Goal: Task Accomplishment & Management: Manage account settings

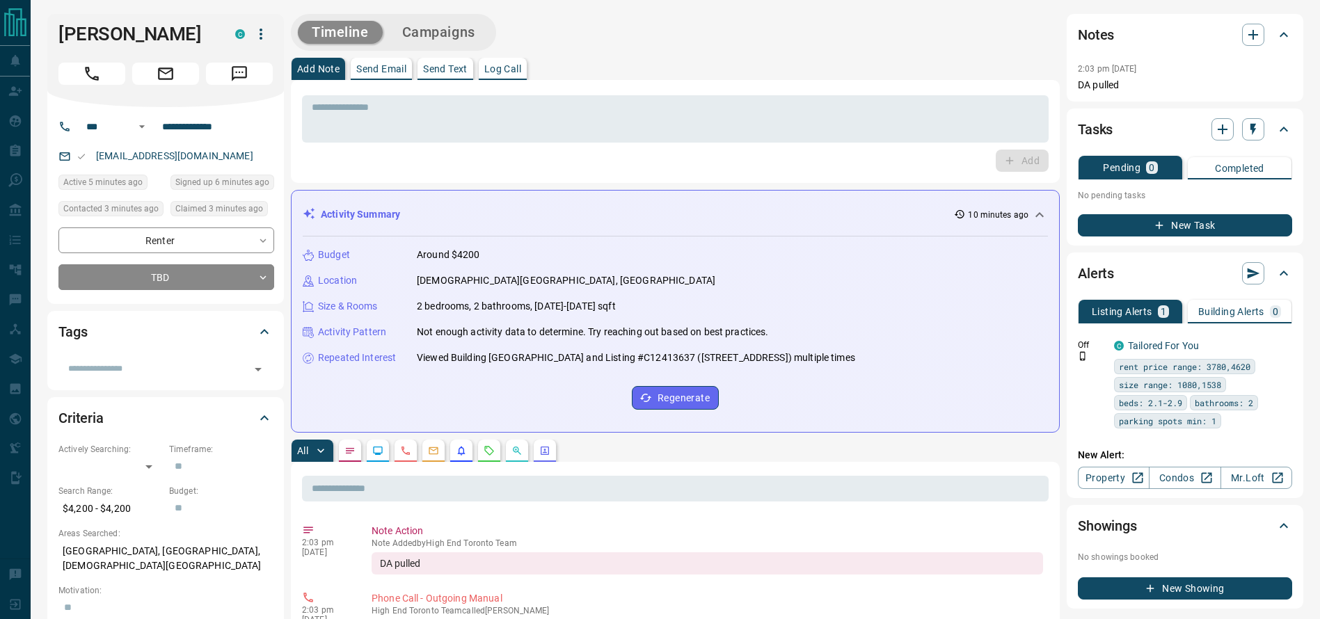
click at [123, 95] on div "[PERSON_NAME] C" at bounding box center [165, 60] width 237 height 93
click at [109, 72] on button "Call" at bounding box center [91, 74] width 67 height 22
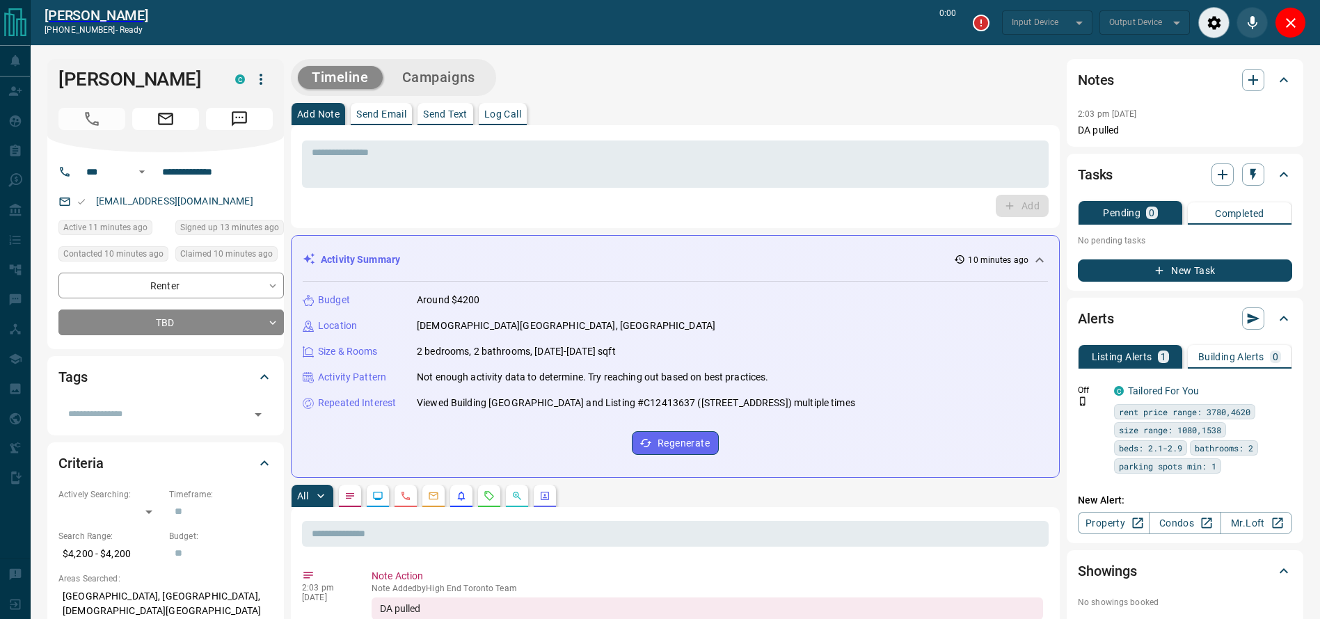
type input "*******"
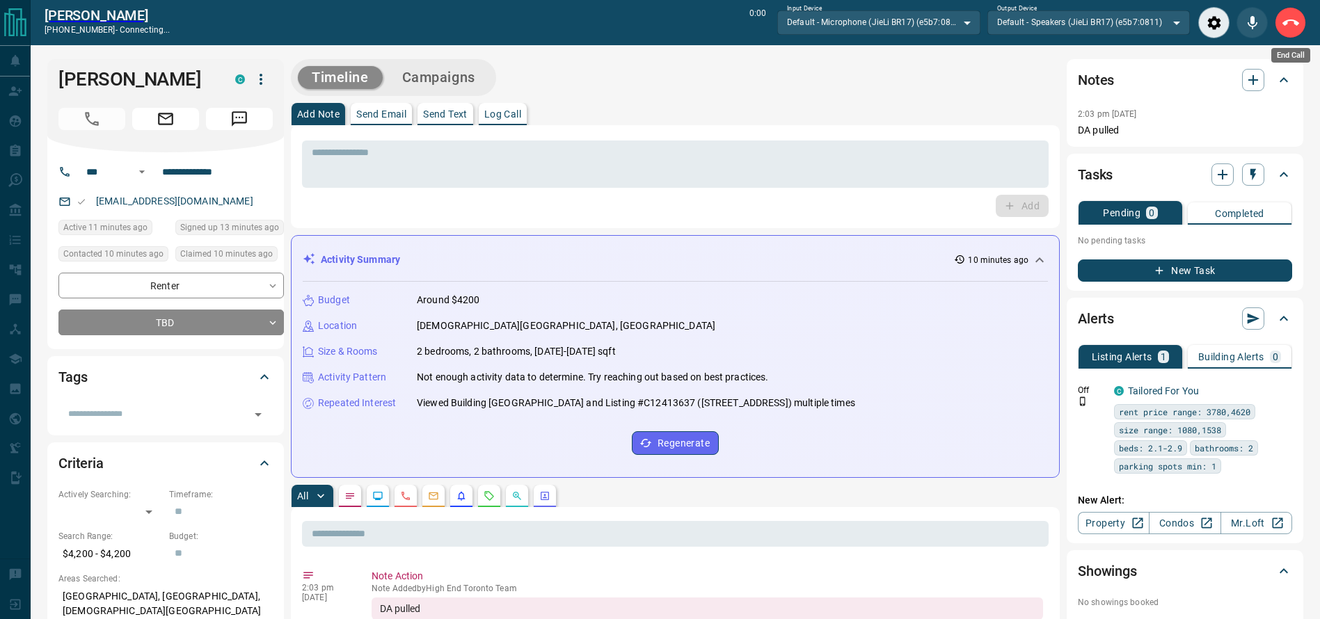
click at [1292, 21] on icon "End Call" at bounding box center [1290, 23] width 17 height 17
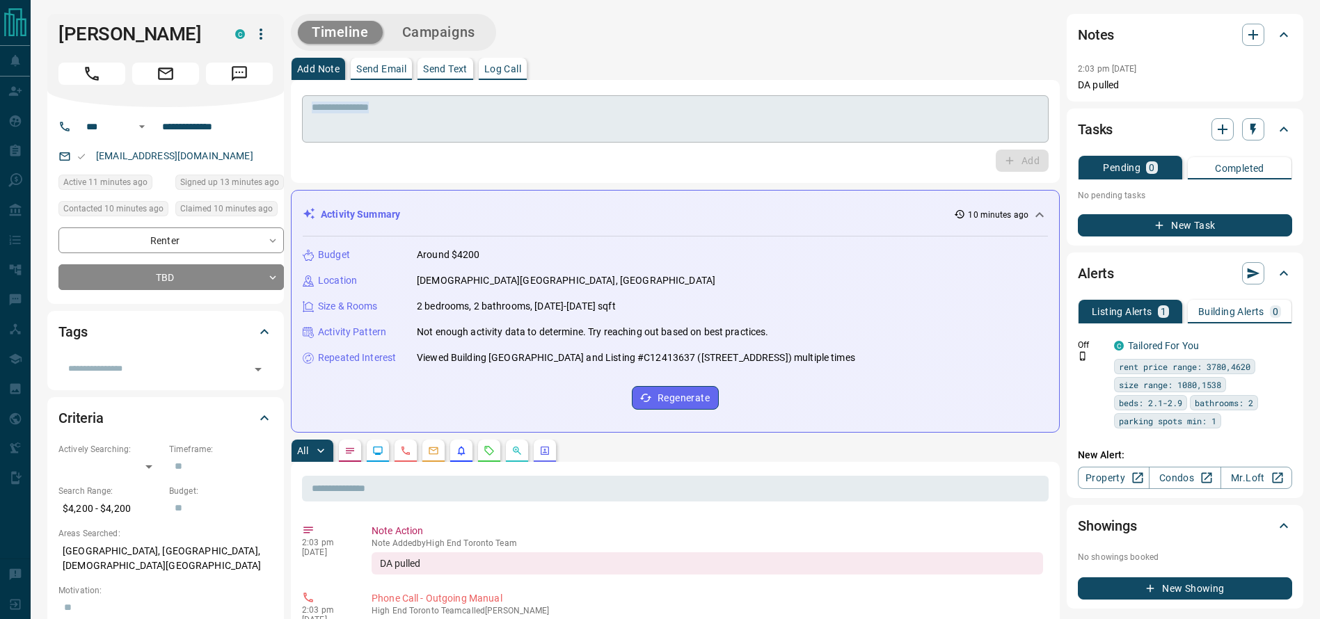
drag, startPoint x: 755, startPoint y: 143, endPoint x: 750, endPoint y: 134, distance: 9.7
click at [750, 135] on div "* ​ Add" at bounding box center [675, 131] width 746 height 81
click at [743, 127] on textarea at bounding box center [675, 119] width 727 height 35
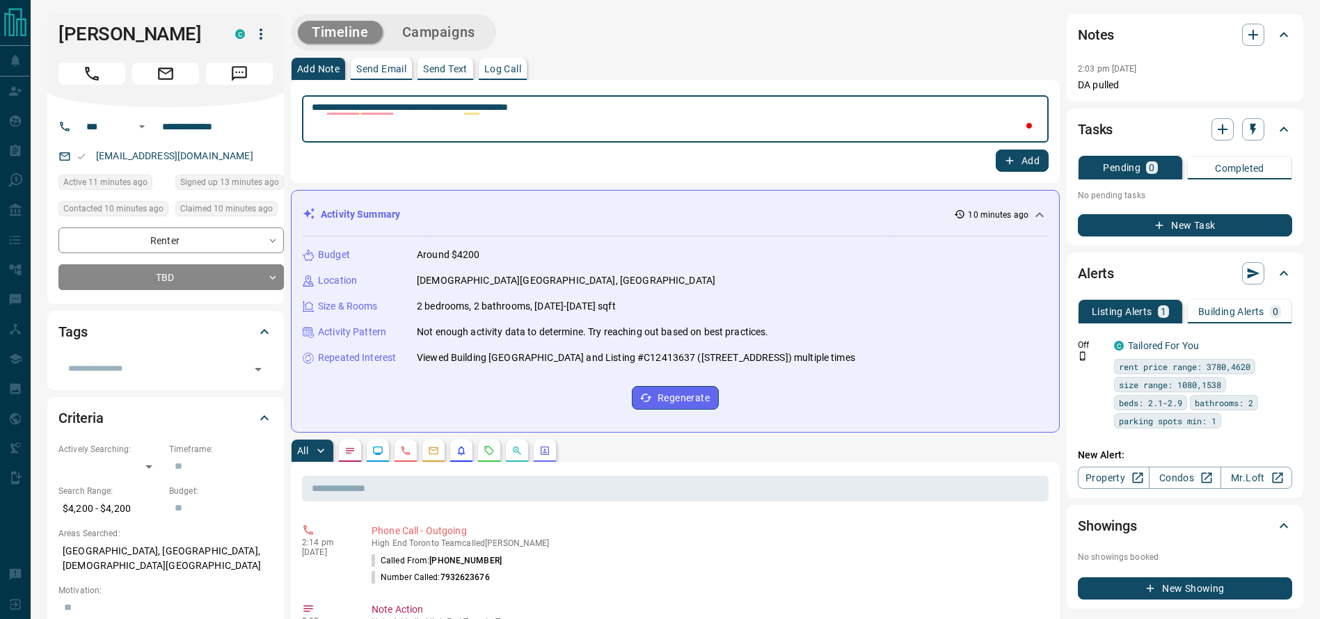
type textarea "**********"
click at [1022, 154] on button "Add" at bounding box center [1021, 161] width 53 height 22
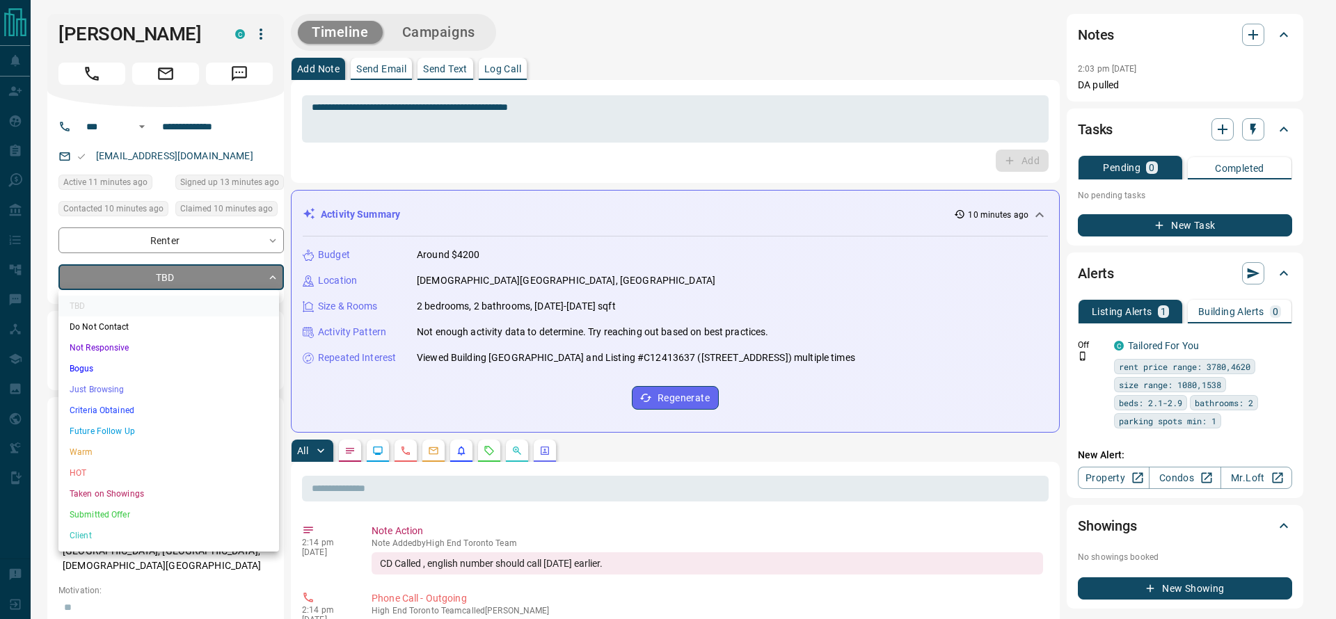
click at [217, 383] on li "Just Browsing" at bounding box center [168, 389] width 221 height 21
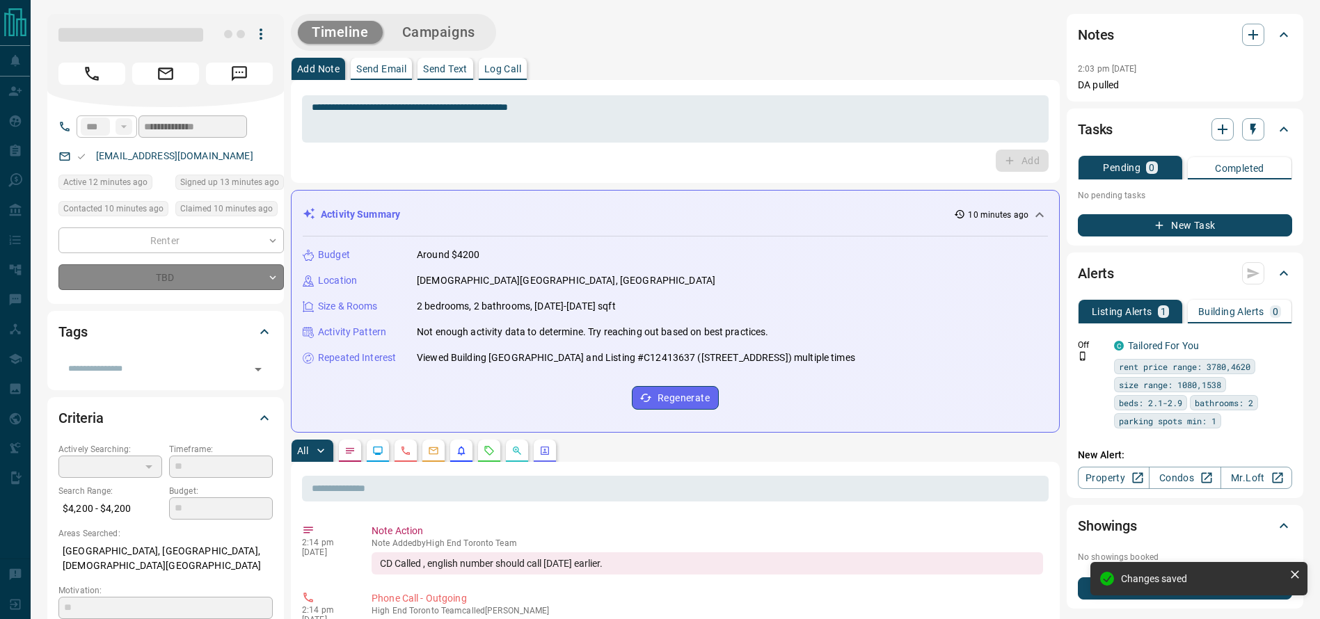
type input "*"
